Goal: Task Accomplishment & Management: Use online tool/utility

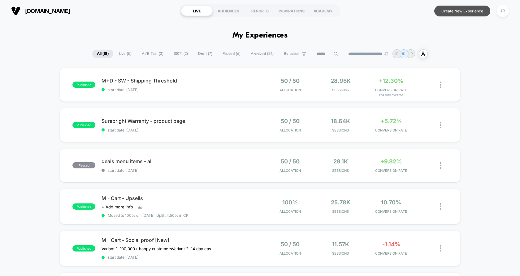
click at [468, 6] on button "Create New Experience" at bounding box center [463, 11] width 56 height 11
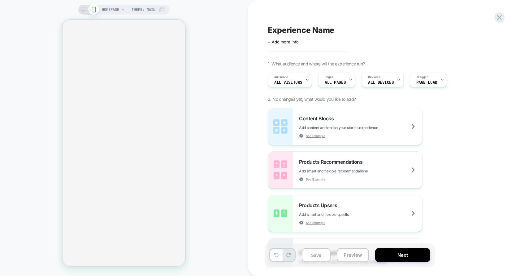
click at [293, 28] on span "Experience Name" at bounding box center [301, 29] width 67 height 9
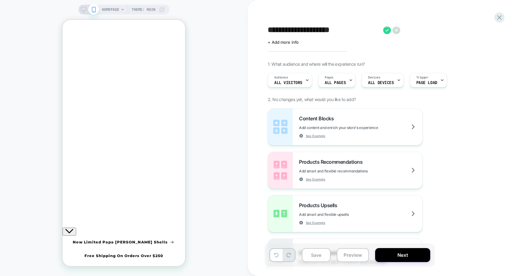
type textarea "**********"
click at [382, 31] on div "**********" at bounding box center [381, 30] width 226 height 10
click at [385, 31] on icon at bounding box center [387, 30] width 8 height 8
click at [73, 39] on div at bounding box center [74, 36] width 5 height 5
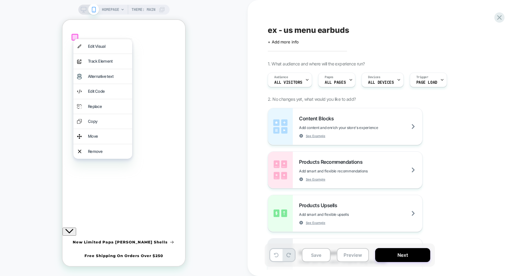
click at [74, 37] on div at bounding box center [75, 37] width 7 height 7
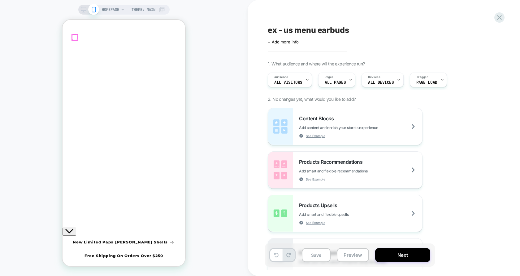
click at [74, 37] on div at bounding box center [74, 36] width 5 height 5
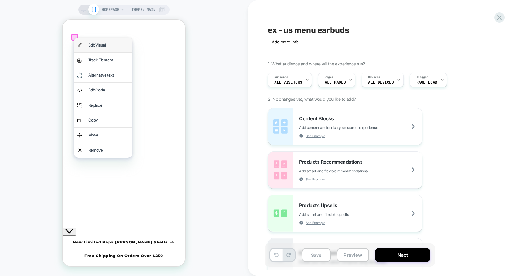
click at [85, 44] on div "Edit Visual" at bounding box center [103, 45] width 59 height 15
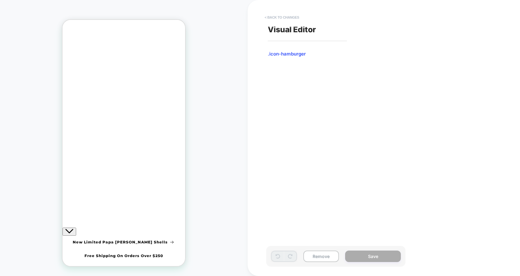
click at [266, 19] on button "< Back to changes" at bounding box center [282, 17] width 41 height 10
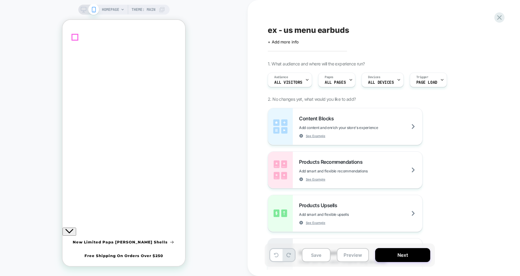
click at [76, 39] on div at bounding box center [74, 36] width 5 height 5
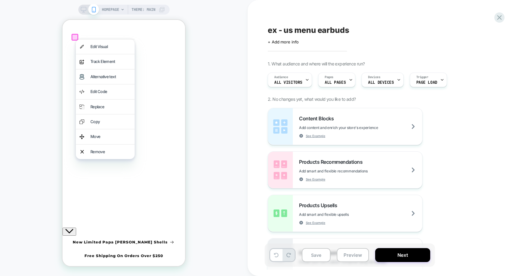
click at [75, 38] on div at bounding box center [75, 37] width 7 height 7
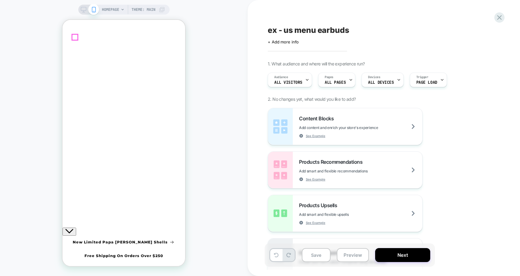
click at [73, 37] on div at bounding box center [74, 36] width 5 height 5
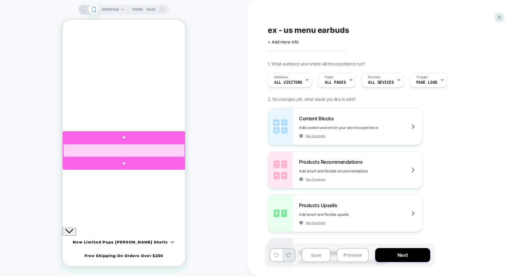
click at [110, 149] on div at bounding box center [124, 150] width 122 height 13
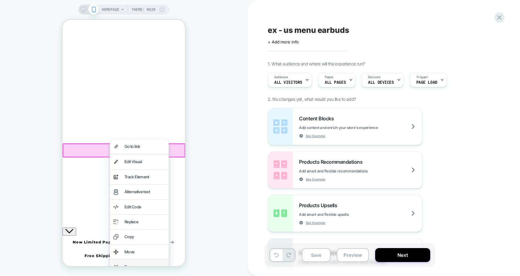
click at [143, 263] on div "Remove" at bounding box center [145, 266] width 41 height 7
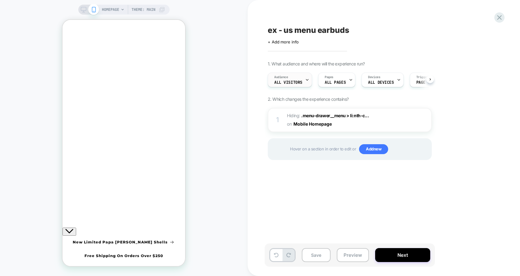
click at [291, 79] on div "Audience All Visitors" at bounding box center [288, 80] width 41 height 14
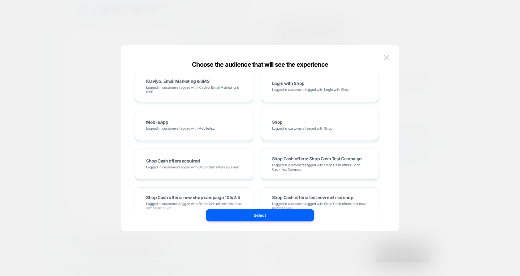
scroll to position [430, 0]
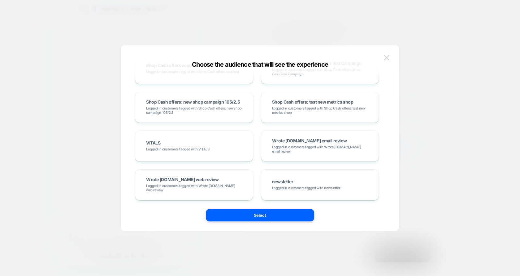
click at [390, 59] on img at bounding box center [387, 57] width 6 height 5
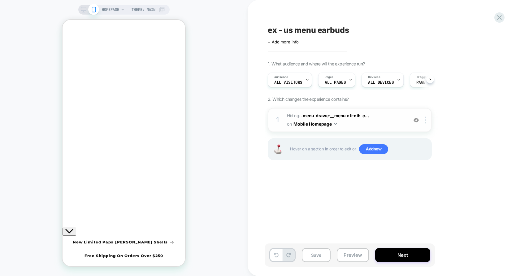
click at [424, 116] on div "1 Hiding : .menu-drawer__menu > li:nth-c... .menu-drawer__menu > li:nth-child(7…" at bounding box center [350, 120] width 164 height 24
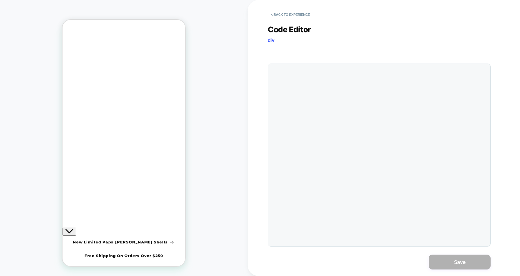
click at [279, 20] on div "Code Editor div CSS" at bounding box center [379, 131] width 223 height 229
click at [280, 17] on button "< Back to experience" at bounding box center [290, 15] width 45 height 10
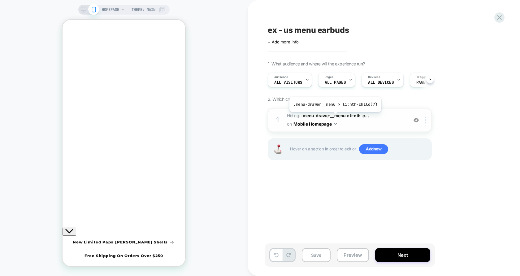
scroll to position [0, 0]
click at [328, 122] on button "Mobile Homepage" at bounding box center [315, 123] width 43 height 9
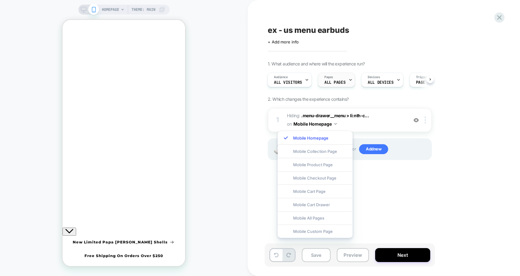
click at [328, 85] on div "Pages ALL PAGES" at bounding box center [334, 80] width 33 height 14
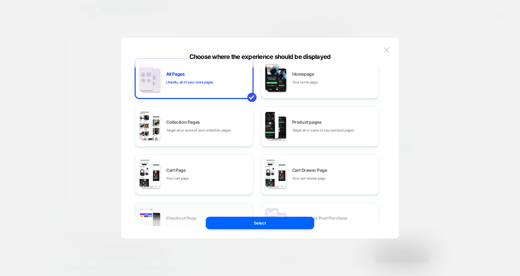
scroll to position [0, 0]
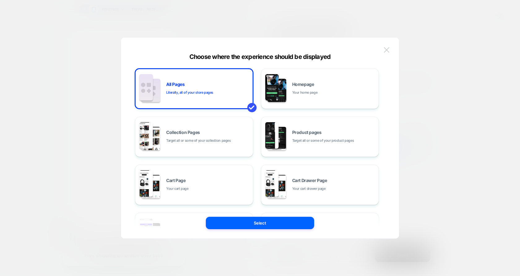
click at [388, 50] on img at bounding box center [387, 49] width 6 height 5
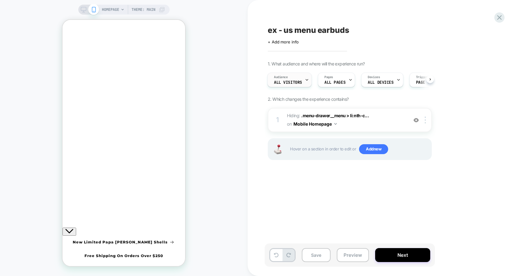
click at [303, 82] on div "Audience All Visitors" at bounding box center [288, 80] width 41 height 14
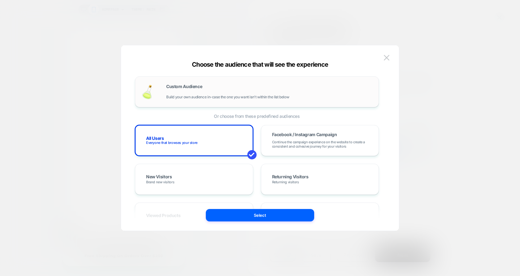
click at [283, 89] on div "Custom Audience Build your own audience in-case the one you want isn't within t…" at bounding box center [269, 91] width 206 height 15
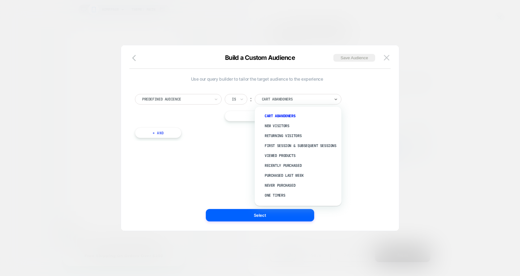
click at [273, 100] on div at bounding box center [296, 99] width 68 height 6
click at [235, 146] on div "Use our query builder to tailor the target audience to the experience Predefine…" at bounding box center [257, 138] width 260 height 160
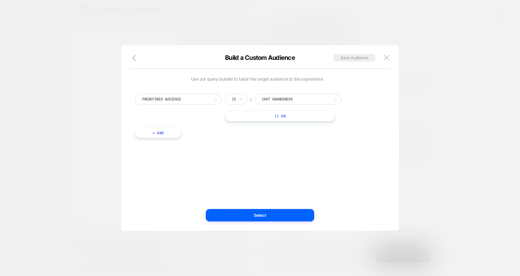
click at [208, 99] on div at bounding box center [176, 99] width 68 height 6
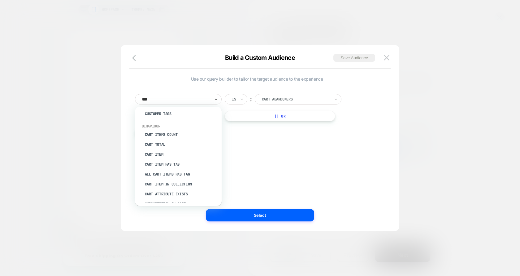
scroll to position [0, 0]
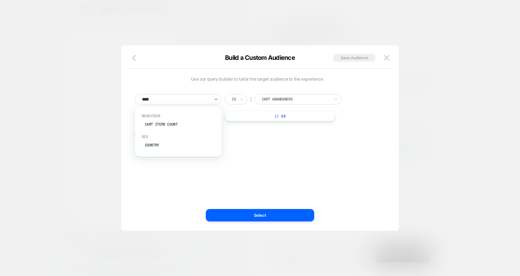
type input "*****"
click at [165, 149] on div "Country" at bounding box center [181, 145] width 81 height 10
click at [233, 103] on div "Is" at bounding box center [236, 99] width 23 height 11
click at [240, 125] on div "Is not" at bounding box center [251, 126] width 40 height 10
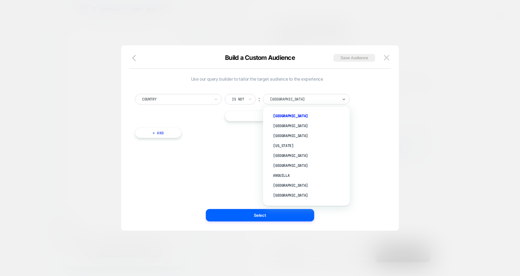
click at [281, 96] on div "[GEOGRAPHIC_DATA]" at bounding box center [303, 99] width 69 height 7
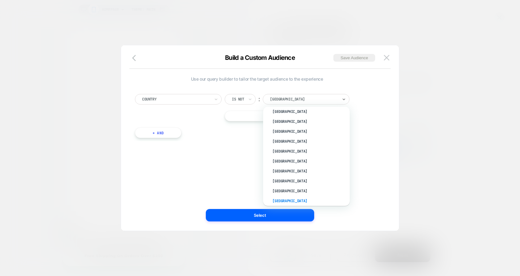
scroll to position [2281, 1]
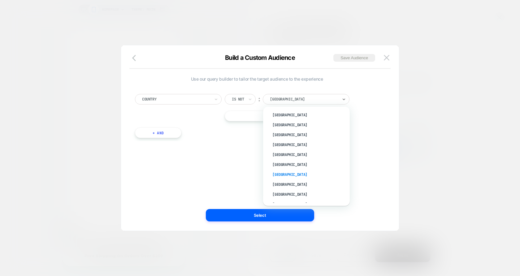
click at [270, 169] on div "[GEOGRAPHIC_DATA]" at bounding box center [309, 174] width 81 height 10
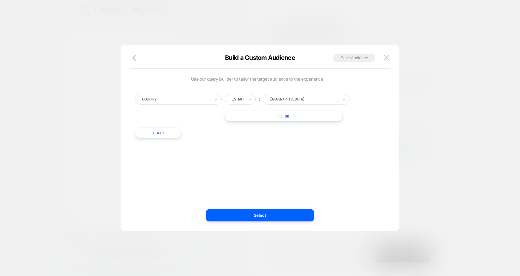
click at [285, 118] on button "|| Or" at bounding box center [284, 116] width 118 height 11
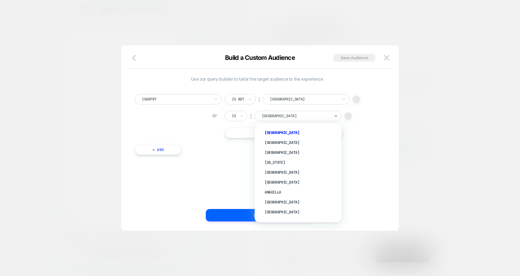
click at [282, 118] on div at bounding box center [296, 116] width 68 height 6
click at [281, 180] on div "[GEOGRAPHIC_DATA]" at bounding box center [301, 182] width 81 height 10
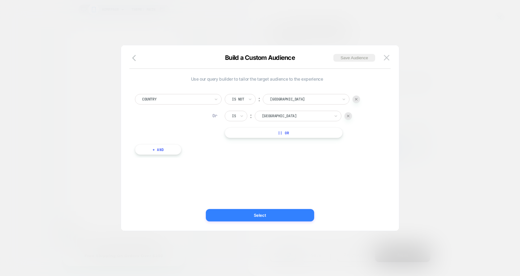
click at [279, 218] on button "Select" at bounding box center [260, 215] width 108 height 12
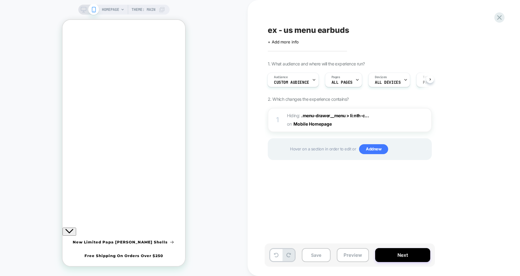
scroll to position [0, 1]
click at [82, 10] on icon at bounding box center [84, 10] width 6 height 6
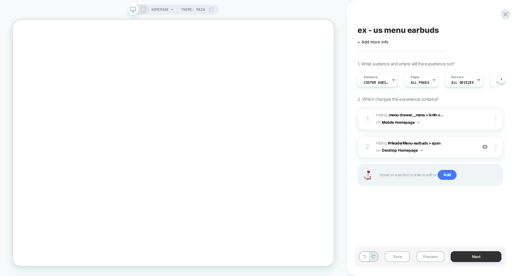
scroll to position [0, 467]
drag, startPoint x: 473, startPoint y: 257, endPoint x: 409, endPoint y: 28, distance: 237.6
click at [409, 28] on div "ex - us menu earbuds Click to edit experience details + Add more info 1. What a…" at bounding box center [434, 138] width 152 height 276
click at [405, 30] on span "ex - us menu earbuds" at bounding box center [398, 29] width 81 height 9
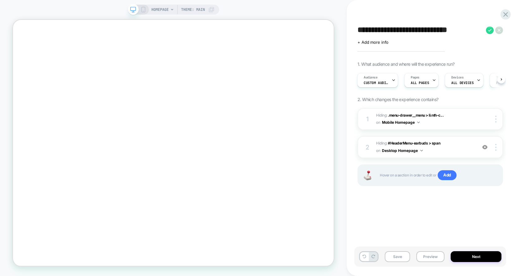
click at [409, 33] on textarea "**********" at bounding box center [420, 30] width 125 height 10
type textarea "**********"
click at [491, 32] on icon at bounding box center [490, 30] width 8 height 8
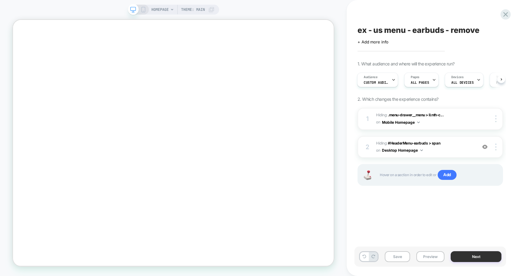
scroll to position [0, 0]
click at [478, 256] on button "Next" at bounding box center [476, 256] width 51 height 11
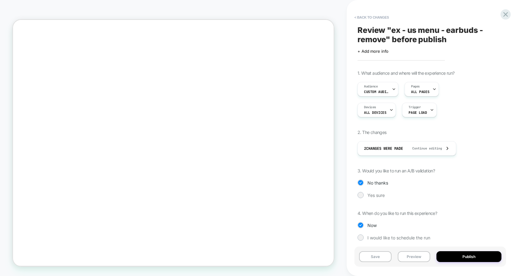
scroll to position [0, 233]
drag, startPoint x: 469, startPoint y: 250, endPoint x: 467, endPoint y: 256, distance: 6.6
click at [467, 256] on div "Save Preview Publish" at bounding box center [431, 256] width 152 height 20
click at [467, 256] on button "Publish" at bounding box center [469, 256] width 65 height 11
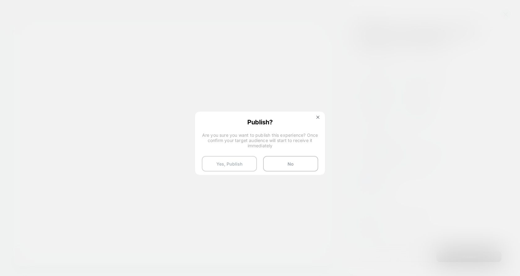
click at [244, 164] on button "Yes, Publish" at bounding box center [229, 163] width 55 height 15
click at [224, 160] on button "Yes, Publish" at bounding box center [229, 163] width 55 height 15
click at [238, 157] on button "Yes, Publish" at bounding box center [229, 163] width 55 height 15
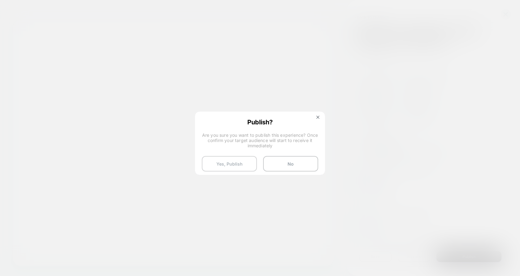
click at [238, 158] on button "Yes, Publish" at bounding box center [229, 163] width 55 height 15
